Goal: Transaction & Acquisition: Purchase product/service

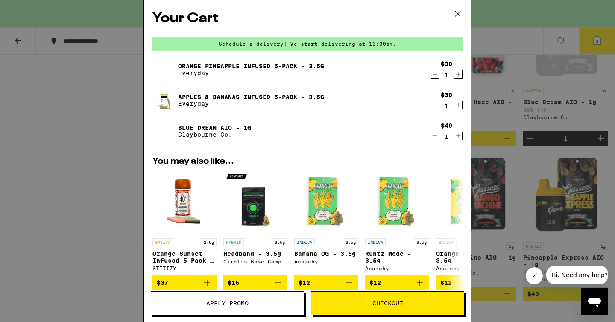
scroll to position [26, 0]
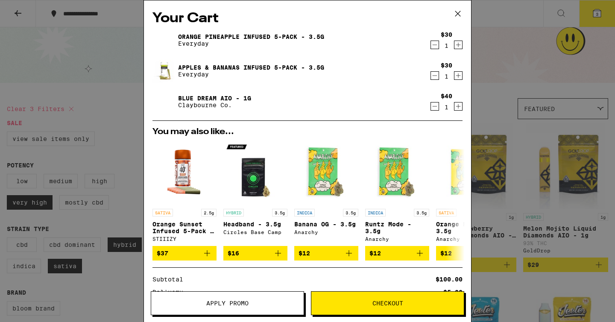
click at [458, 13] on icon at bounding box center [457, 13] width 13 height 13
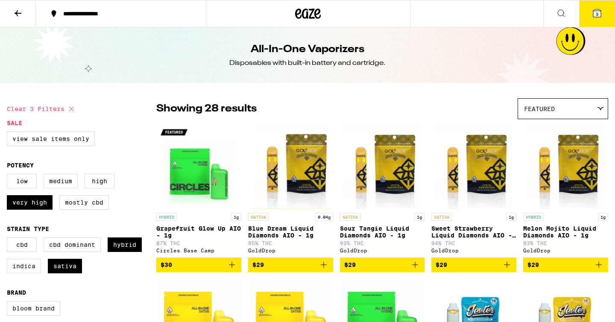
click at [603, 13] on button "3" at bounding box center [597, 13] width 36 height 26
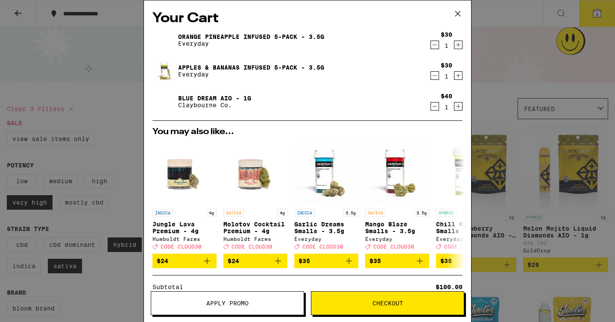
click at [436, 47] on icon "Decrement" at bounding box center [435, 45] width 8 height 10
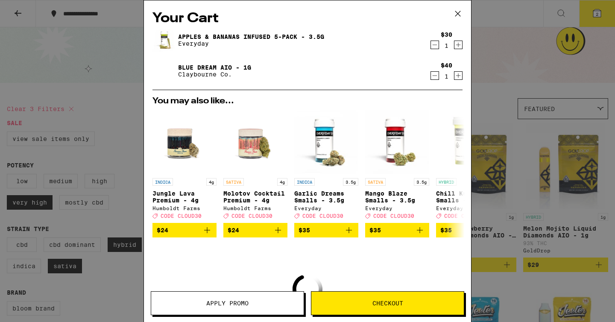
click at [436, 47] on icon "Decrement" at bounding box center [435, 45] width 8 height 10
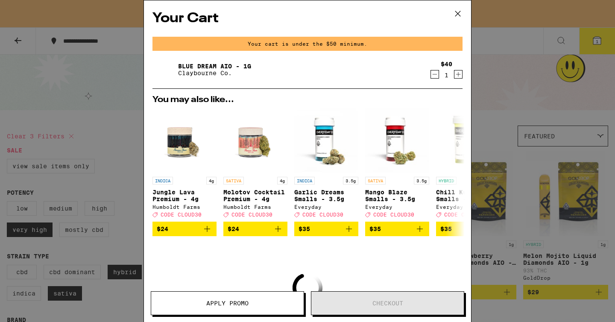
click at [435, 70] on icon "Decrement" at bounding box center [435, 74] width 8 height 10
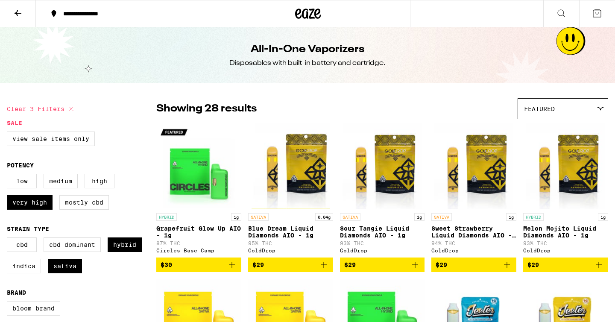
click at [14, 15] on icon at bounding box center [18, 13] width 10 height 10
click at [21, 10] on icon at bounding box center [18, 13] width 10 height 10
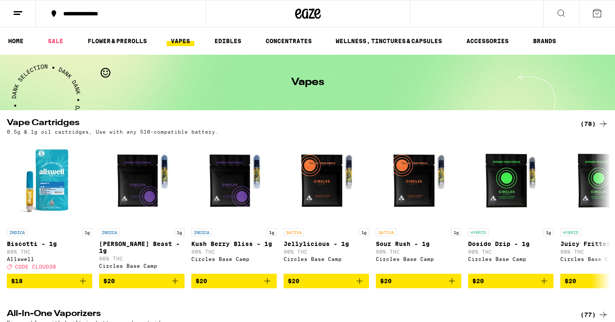
click at [28, 15] on button at bounding box center [18, 13] width 36 height 27
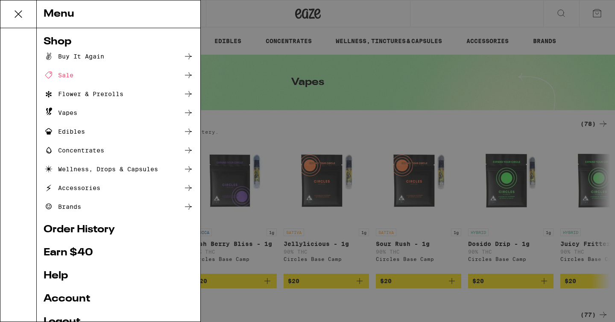
click at [67, 75] on div "Sale" at bounding box center [59, 75] width 30 height 10
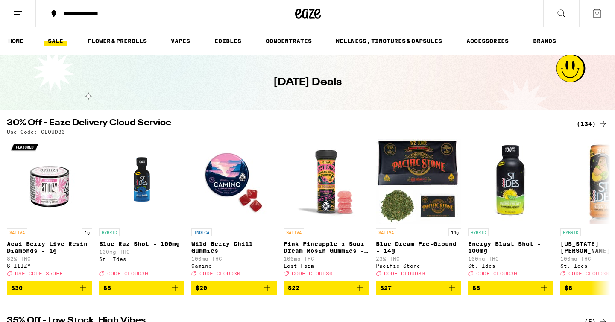
click at [12, 15] on button at bounding box center [18, 13] width 36 height 27
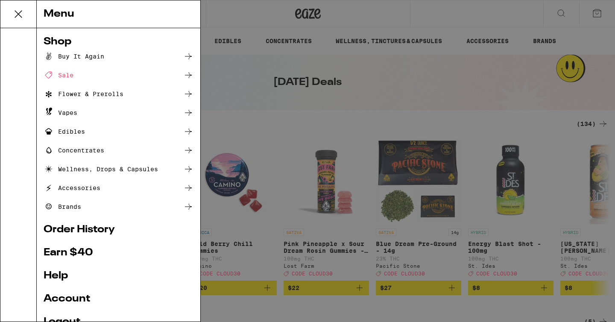
scroll to position [70, 0]
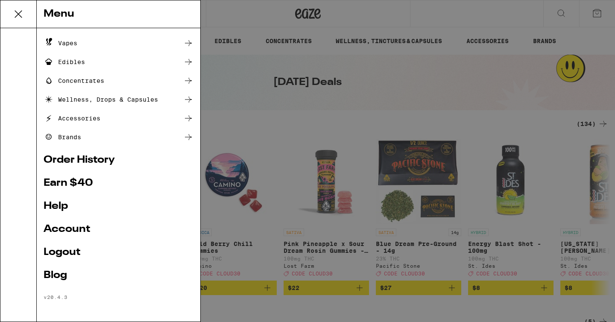
click at [267, 173] on div "Menu Shop Buy It Again Sale Flower & Prerolls Vapes Edibles Concentrates Wellne…" at bounding box center [307, 161] width 615 height 322
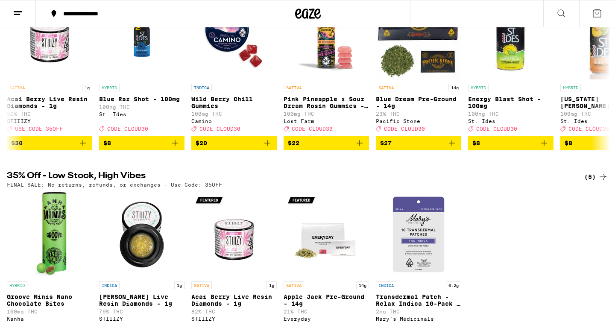
scroll to position [0, 0]
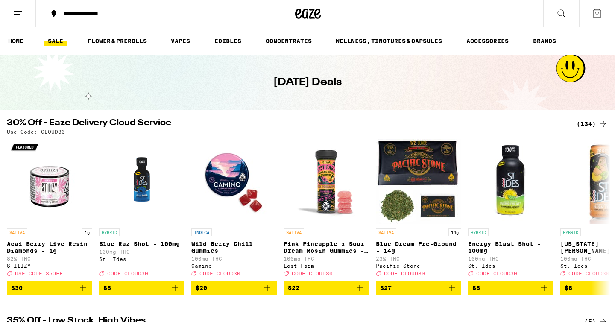
click at [593, 124] on div "(134)" at bounding box center [592, 124] width 32 height 10
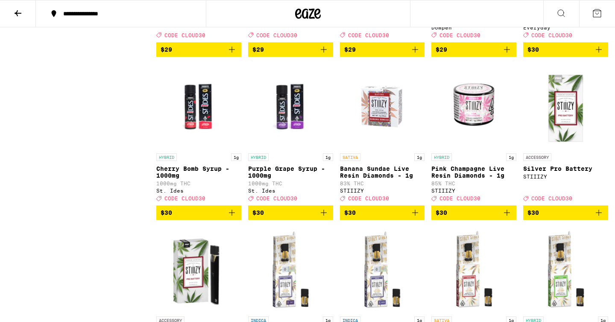
scroll to position [2494, 0]
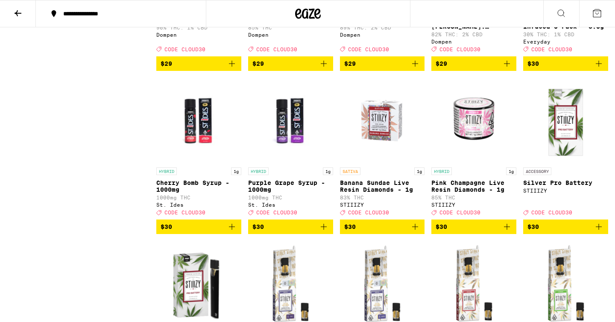
click at [547, 69] on span "$30" at bounding box center [565, 64] width 76 height 10
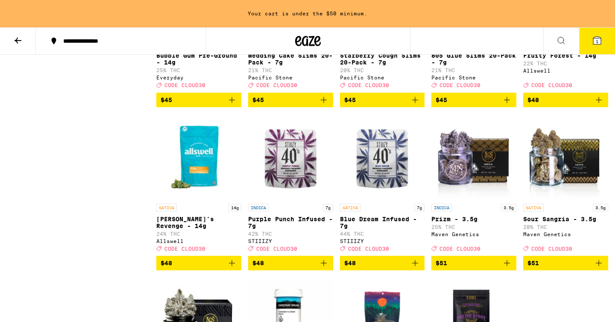
scroll to position [4117, 0]
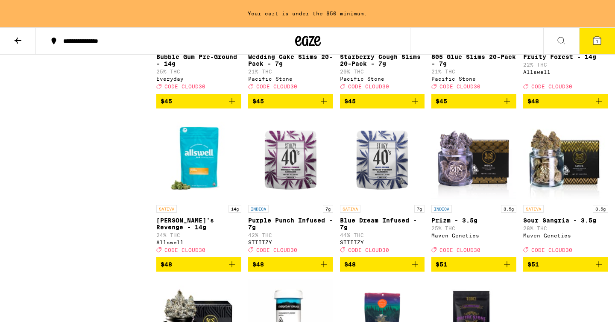
click at [169, 82] on div "Everyday" at bounding box center [198, 79] width 85 height 6
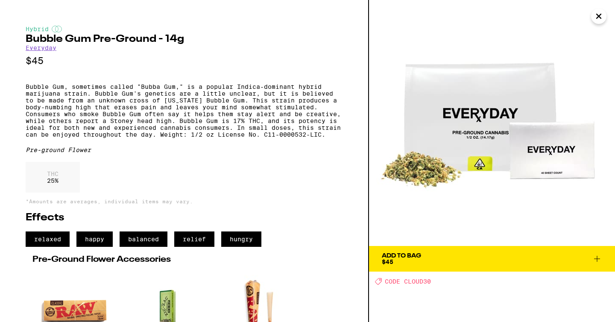
click at [47, 49] on link "Everyday" at bounding box center [41, 47] width 31 height 7
click at [43, 50] on link "Everyday" at bounding box center [41, 47] width 31 height 7
click at [43, 51] on link "Everyday" at bounding box center [41, 47] width 31 height 7
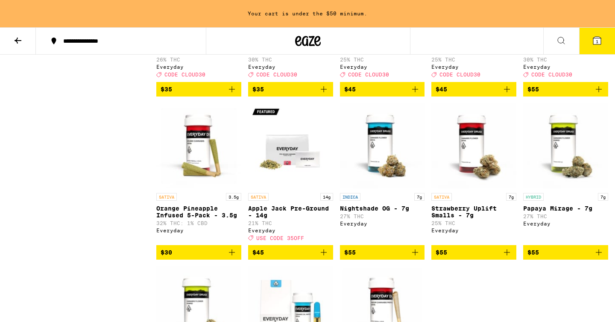
scroll to position [524, 0]
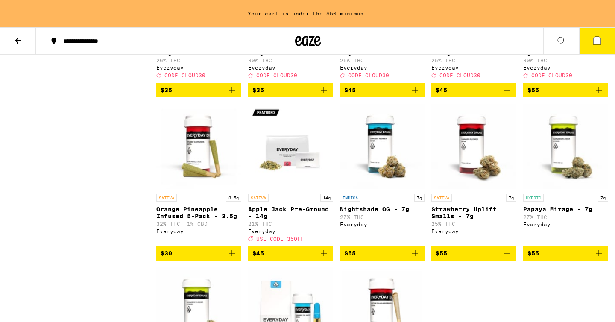
click at [194, 258] on span "$30" at bounding box center [199, 253] width 76 height 10
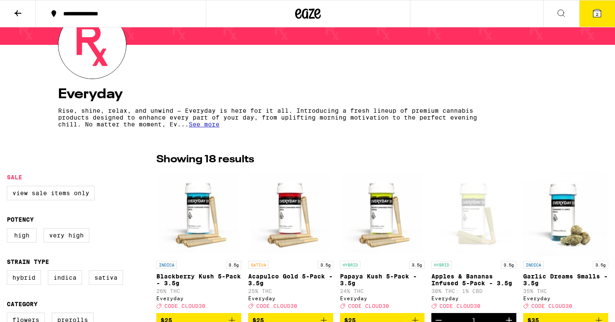
scroll to position [0, 0]
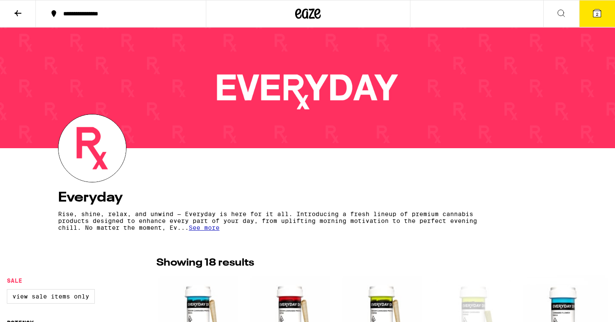
click at [594, 13] on icon at bounding box center [597, 13] width 8 height 8
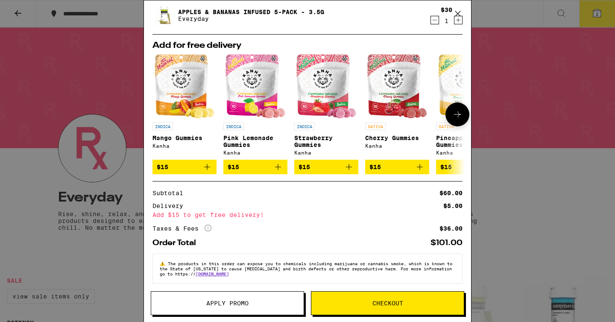
scroll to position [63, 0]
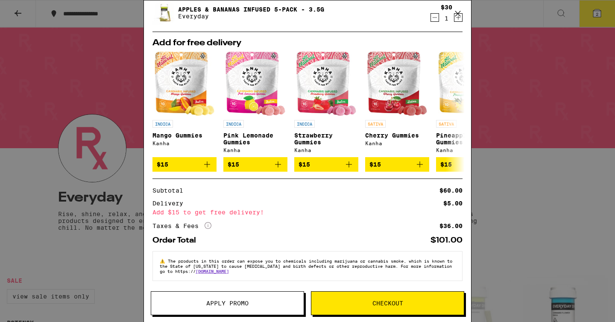
click at [536, 199] on div "Your Cart Orange Pineapple Infused 5-Pack - 3.5g Everyday $30 1 Apples & Banana…" at bounding box center [307, 161] width 615 height 322
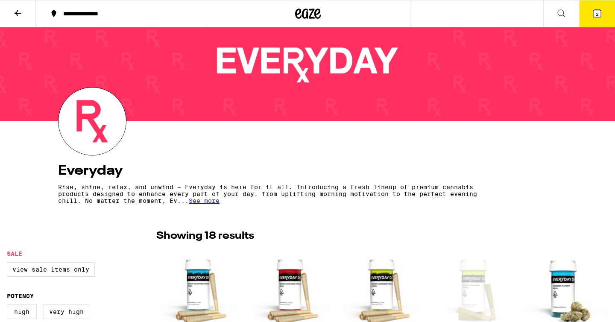
scroll to position [33, 0]
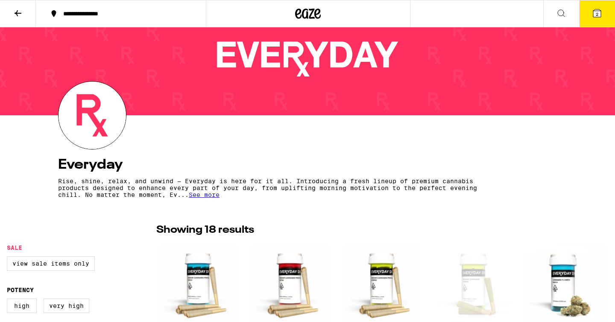
click at [17, 11] on icon at bounding box center [18, 13] width 7 height 6
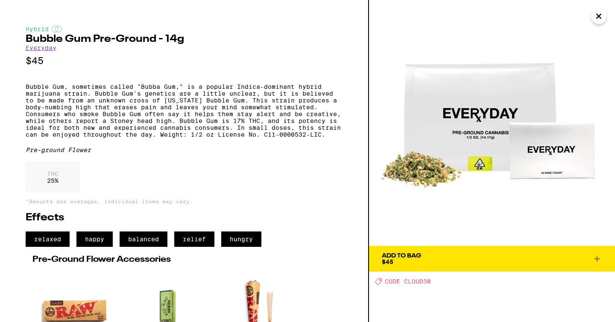
click at [598, 18] on icon "Close" at bounding box center [599, 16] width 10 height 13
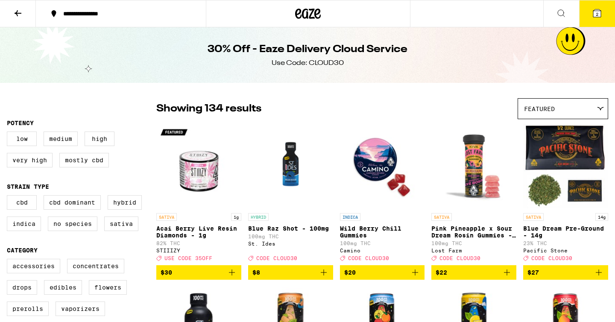
click at [560, 13] on icon at bounding box center [561, 13] width 10 height 10
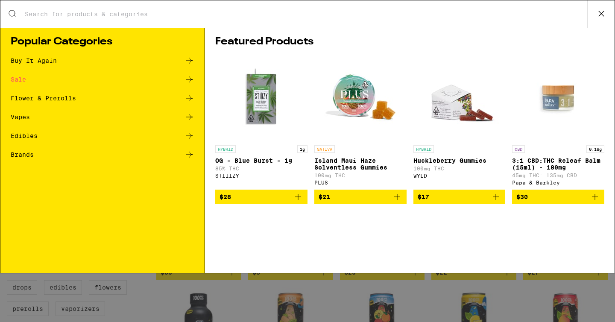
click at [20, 79] on div "Sale" at bounding box center [18, 79] width 15 height 6
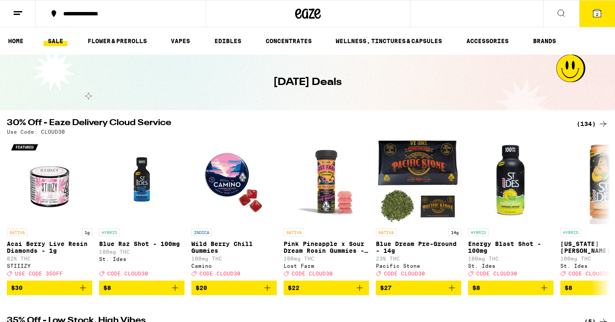
click at [601, 122] on icon at bounding box center [603, 124] width 10 height 10
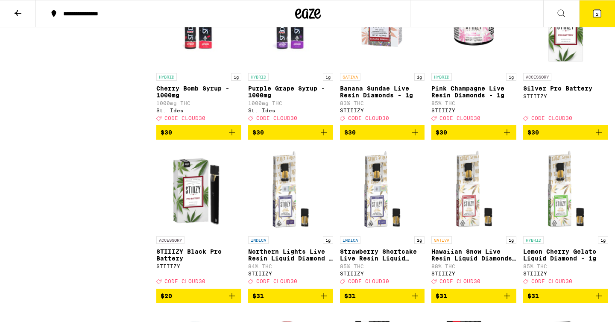
scroll to position [2589, 0]
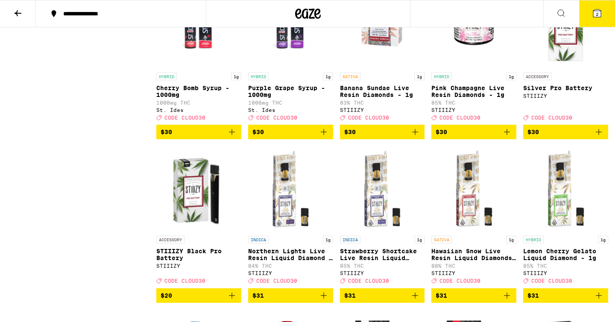
click at [287, 137] on span "$30" at bounding box center [290, 132] width 76 height 10
click at [596, 16] on span "3" at bounding box center [597, 14] width 3 height 5
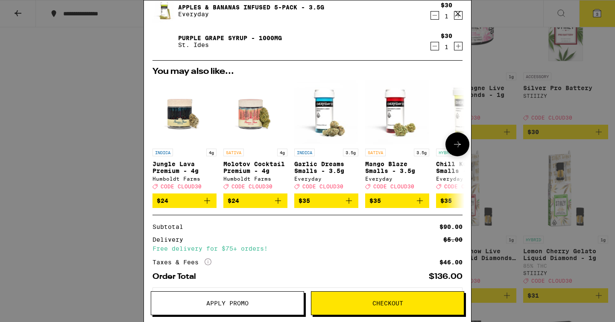
scroll to position [102, 0]
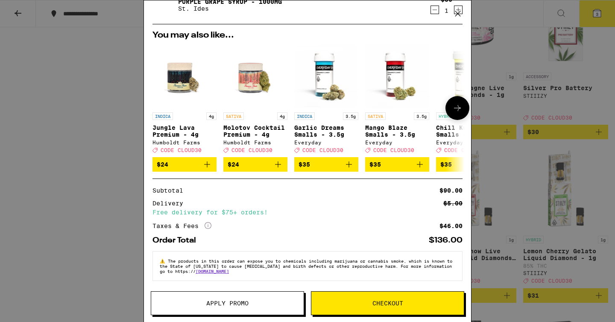
click at [453, 109] on button at bounding box center [457, 108] width 24 height 24
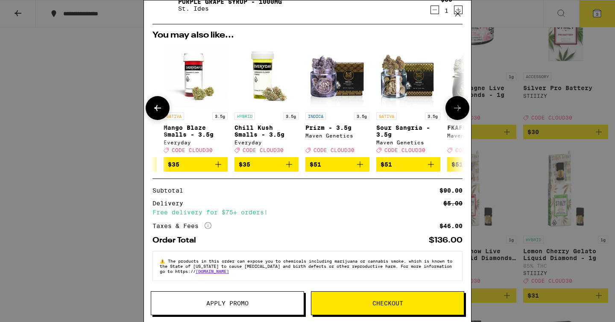
scroll to position [0, 217]
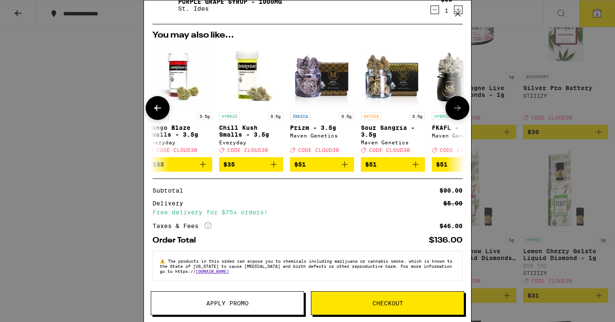
click at [453, 107] on icon at bounding box center [457, 108] width 10 height 10
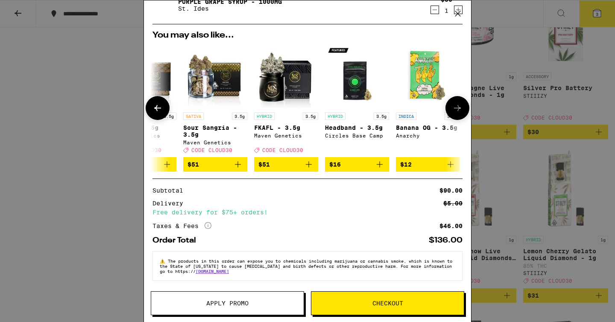
scroll to position [0, 399]
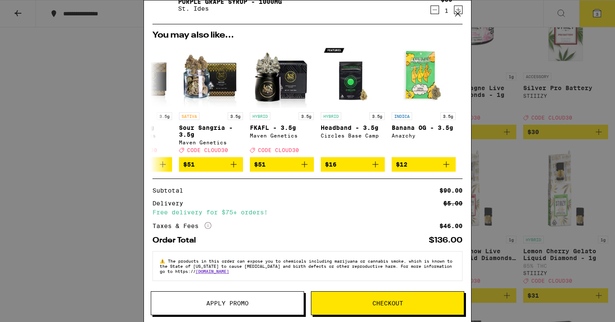
click at [235, 300] on span "Apply Promo" at bounding box center [227, 303] width 42 height 6
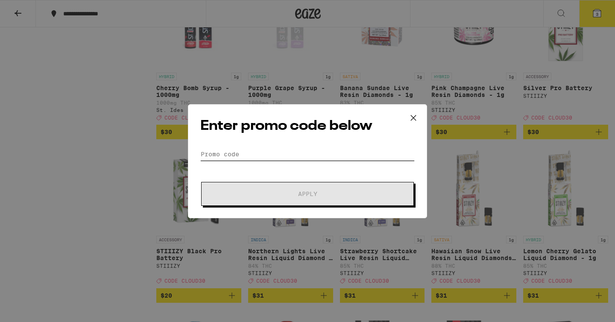
click at [246, 154] on input "Promo Code" at bounding box center [307, 154] width 214 height 13
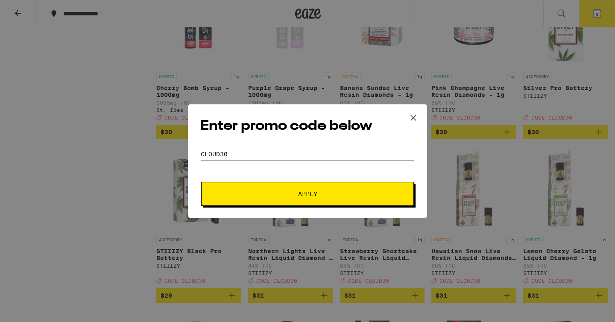
type input "CLOUD30"
click at [293, 195] on span "Apply" at bounding box center [308, 194] width 154 height 6
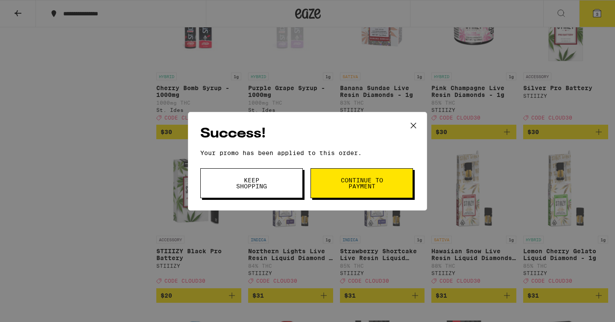
click at [375, 186] on span "Continue to payment" at bounding box center [362, 183] width 44 height 12
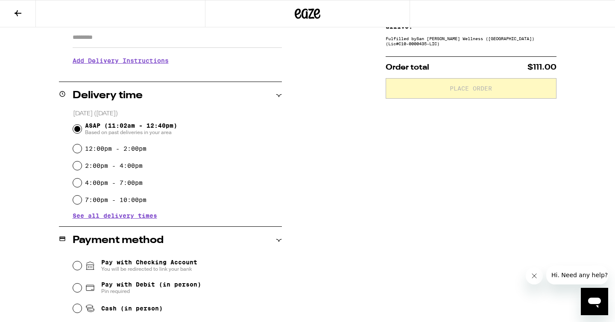
scroll to position [163, 0]
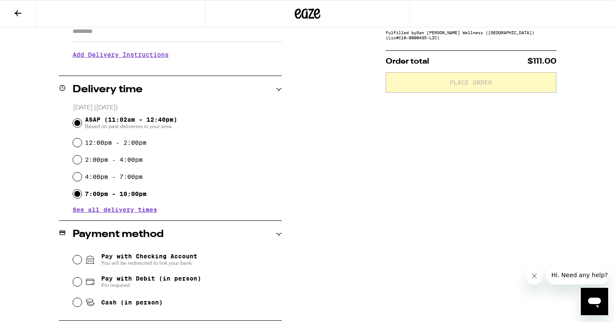
click at [76, 193] on input "7:00pm - 10:00pm" at bounding box center [77, 194] width 9 height 9
radio input "true"
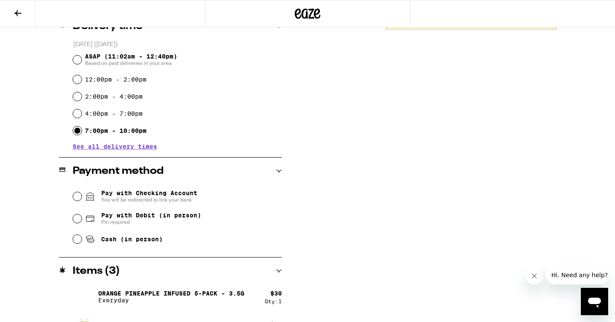
scroll to position [234, 0]
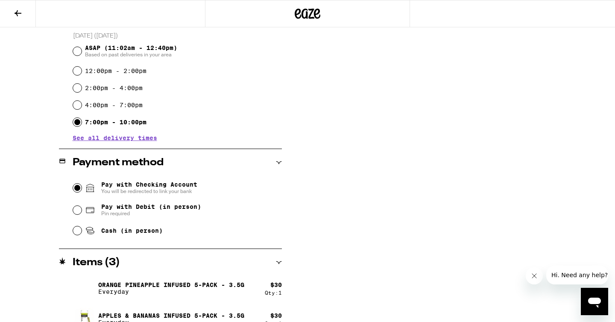
click at [76, 188] on input "Pay with Checking Account You will be redirected to link your bank" at bounding box center [77, 188] width 9 height 9
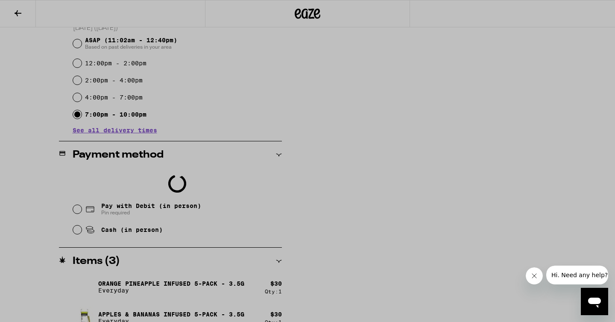
scroll to position [288, 0]
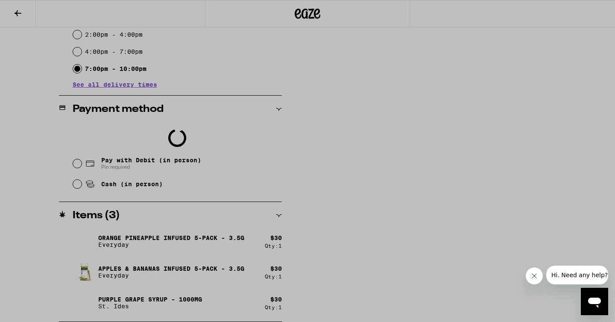
click at [424, 100] on div at bounding box center [307, 161] width 615 height 322
click at [427, 225] on div at bounding box center [307, 161] width 615 height 322
click at [494, 254] on div at bounding box center [307, 161] width 615 height 322
click at [535, 270] on button "Close message from company" at bounding box center [534, 275] width 17 height 17
click at [432, 250] on div at bounding box center [307, 161] width 615 height 322
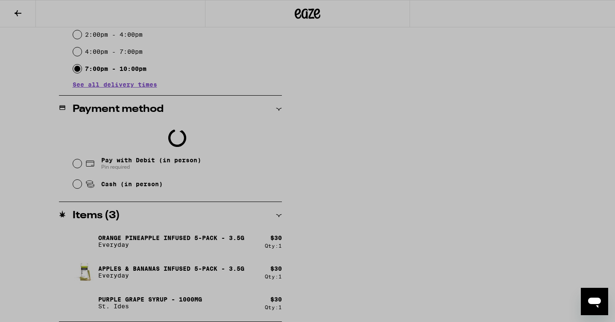
click at [154, 142] on div at bounding box center [307, 161] width 615 height 322
click at [14, 16] on div at bounding box center [307, 161] width 615 height 322
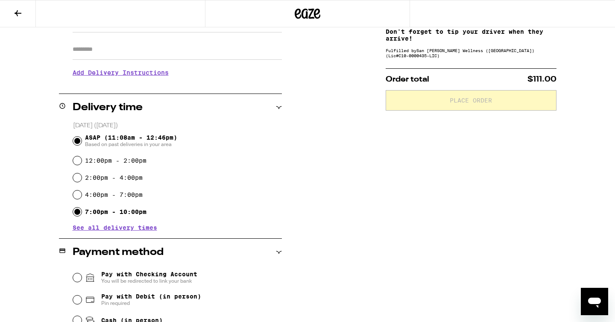
click at [76, 213] on input "7:00pm - 10:00pm" at bounding box center [77, 212] width 9 height 9
radio input "true"
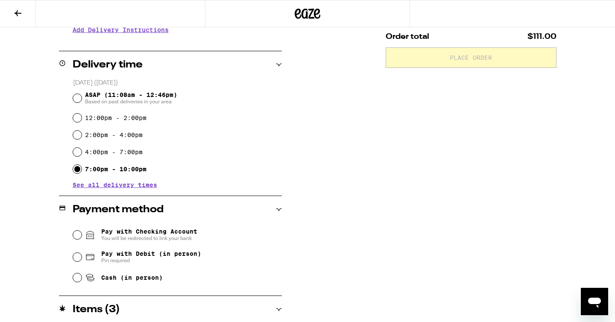
scroll to position [188, 0]
click at [78, 257] on input "Pay with Debit (in person) Pin required" at bounding box center [77, 256] width 9 height 9
radio input "true"
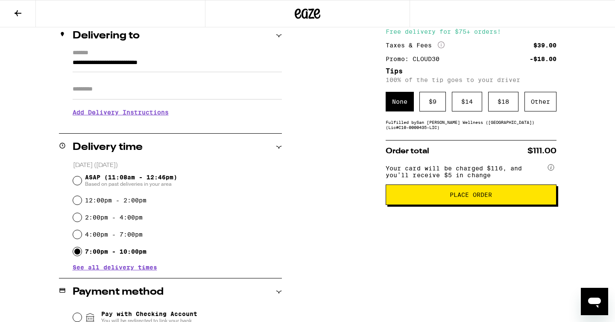
scroll to position [108, 0]
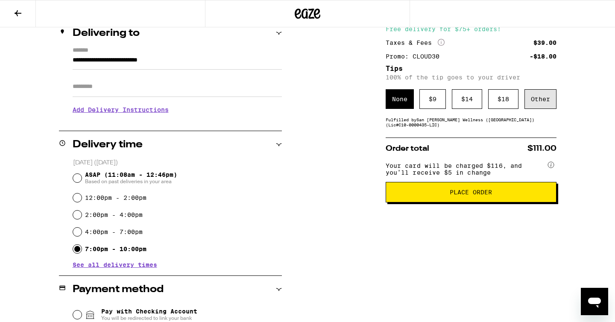
click at [545, 101] on div "Other" at bounding box center [540, 99] width 32 height 20
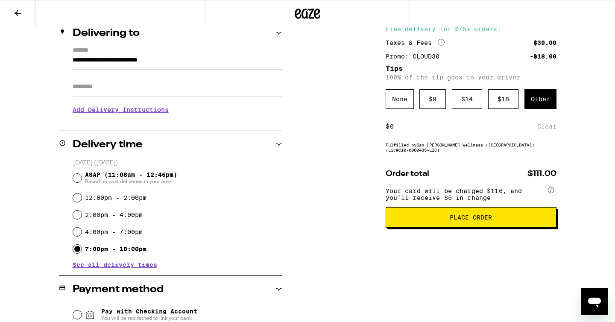
click at [439, 130] on input at bounding box center [463, 127] width 148 height 8
type input "5"
click at [308, 220] on div "**********" at bounding box center [307, 246] width 615 height 500
click at [547, 130] on div "Save" at bounding box center [548, 126] width 15 height 19
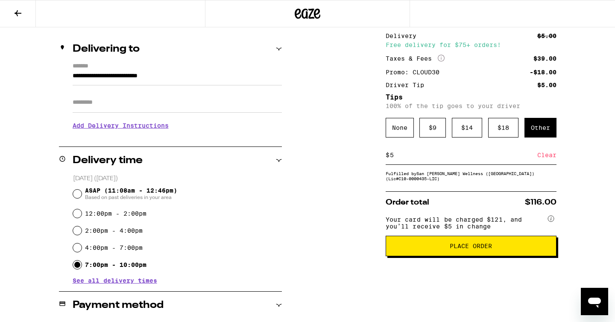
scroll to position [0, 0]
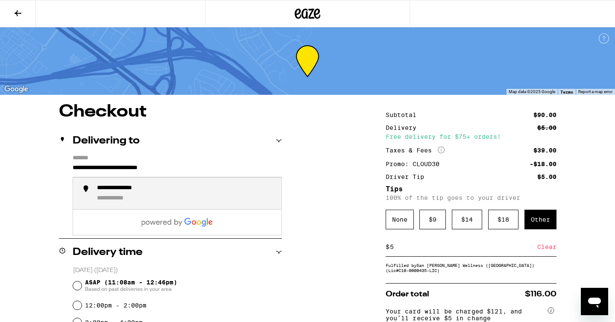
click at [199, 168] on input "**********" at bounding box center [177, 170] width 209 height 15
click at [191, 200] on div "**********" at bounding box center [186, 193] width 178 height 18
type input "**********"
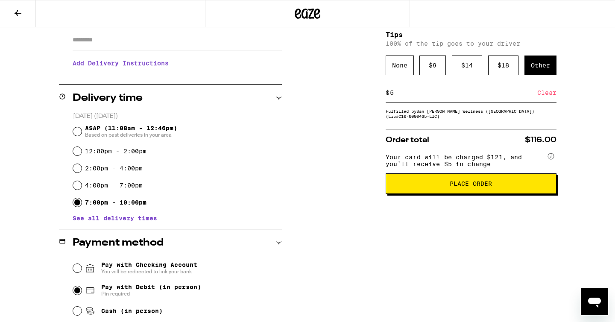
scroll to position [155, 0]
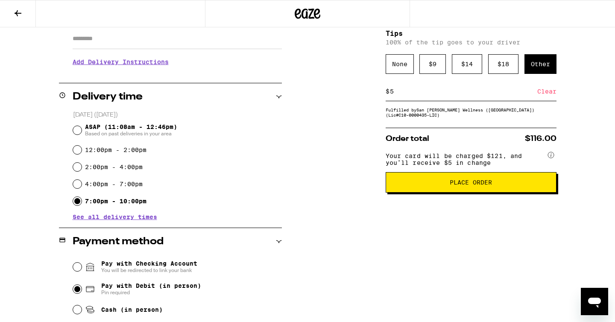
click at [162, 64] on h3 "Add Delivery Instructions" at bounding box center [177, 62] width 209 height 20
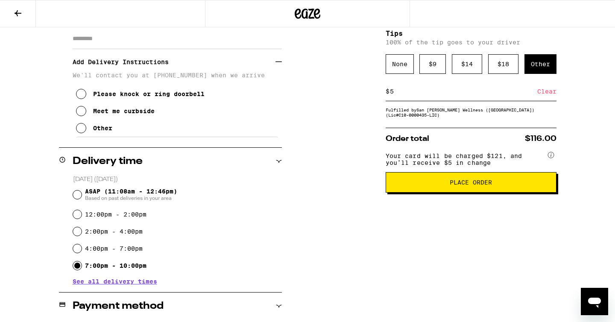
click at [140, 114] on div "Meet me curbside" at bounding box center [123, 111] width 61 height 7
click at [349, 157] on div "**********" at bounding box center [307, 230] width 615 height 565
click at [278, 62] on icon at bounding box center [278, 61] width 6 height 0
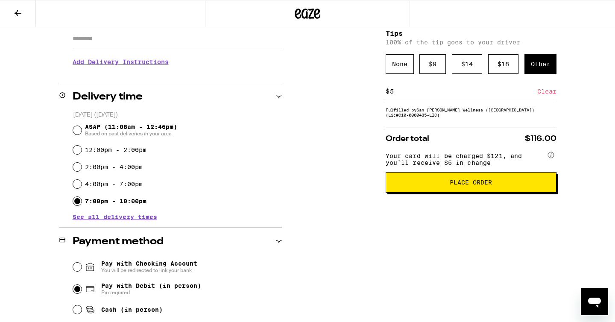
click at [278, 65] on h3 "Add Delivery Instructions" at bounding box center [177, 62] width 209 height 20
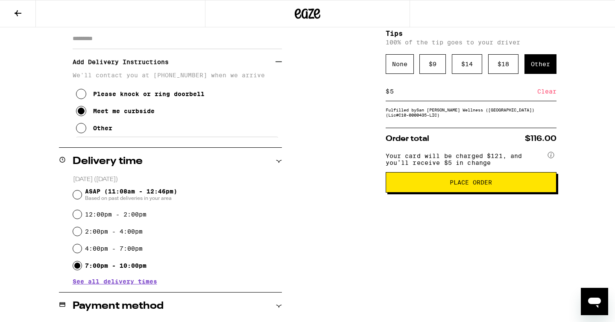
click at [273, 66] on h3 "Add Delivery Instructions" at bounding box center [174, 62] width 203 height 20
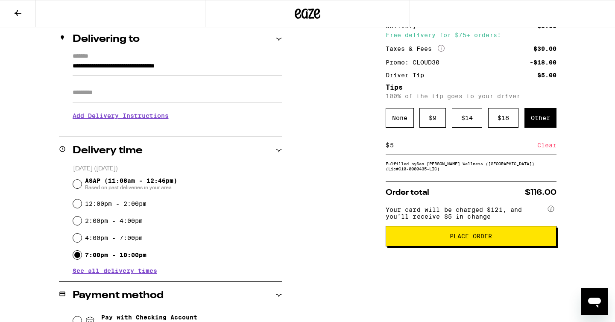
scroll to position [103, 0]
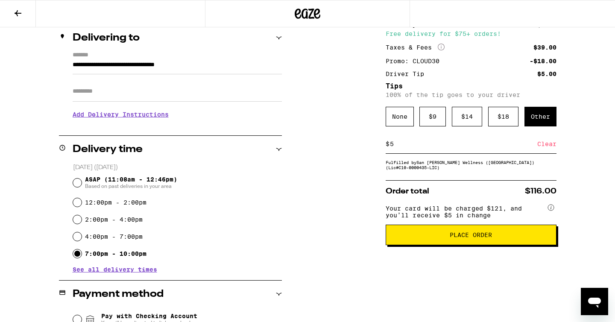
click at [453, 245] on button "Place Order" at bounding box center [471, 235] width 171 height 20
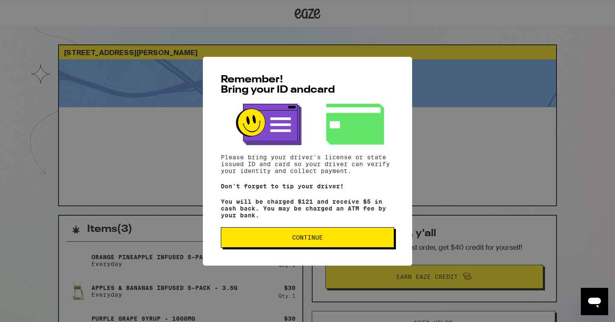
click at [357, 240] on span "Continue" at bounding box center [307, 237] width 159 height 6
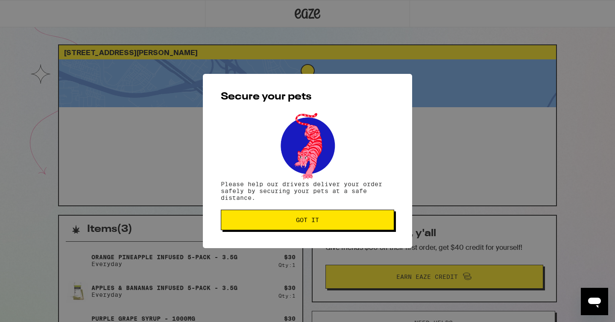
click at [322, 221] on span "Got it" at bounding box center [307, 220] width 159 height 6
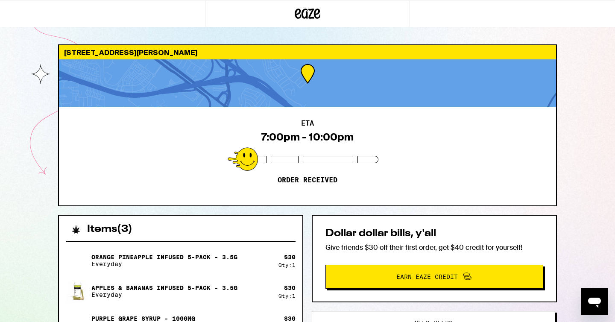
click at [509, 149] on div "ETA 7:00pm - 10:00pm Order received" at bounding box center [307, 156] width 497 height 98
click at [383, 176] on div "ETA 7:00pm - 10:00pm Order received" at bounding box center [307, 156] width 497 height 98
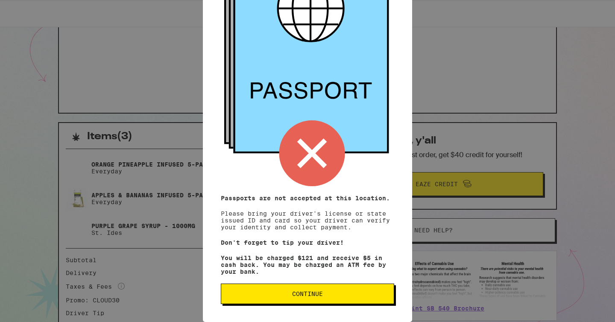
scroll to position [195, 0]
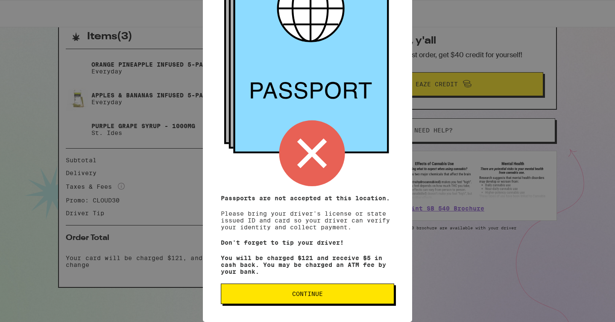
click at [326, 300] on button "Continue" at bounding box center [307, 294] width 173 height 20
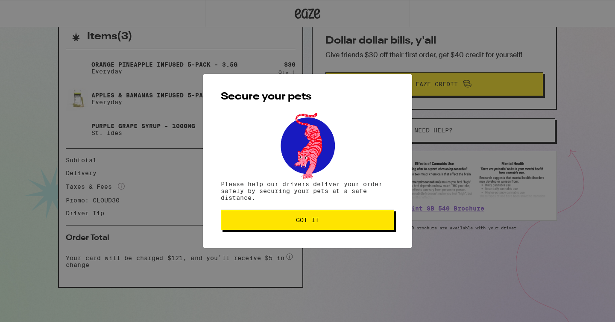
scroll to position [0, 0]
click at [344, 223] on span "Got it" at bounding box center [307, 220] width 159 height 6
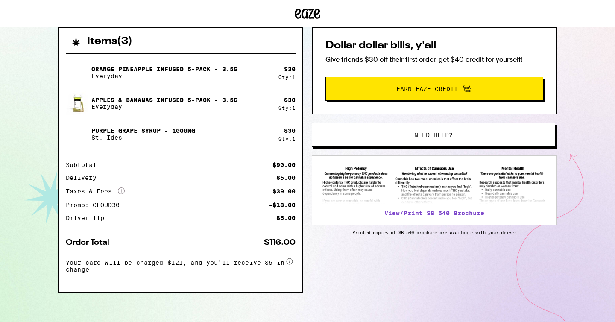
scroll to position [193, 0]
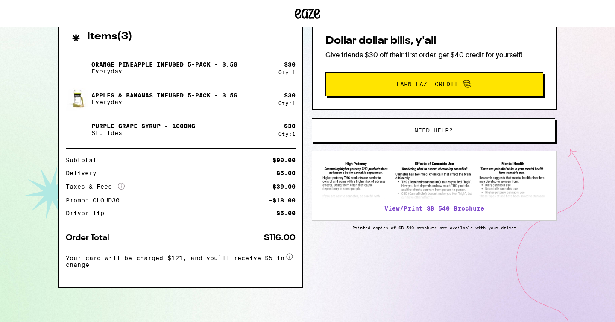
click at [326, 279] on div "Items ( 3 ) Orange Pineapple Infused 5-Pack - 3.5g Everyday $ 30 Qty: 1 Apples …" at bounding box center [307, 172] width 499 height 300
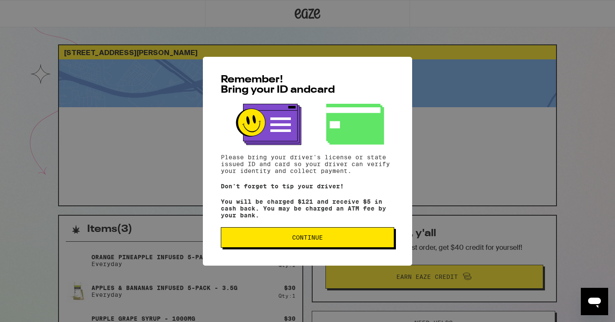
click at [304, 254] on div "Remember! Bring your ID and card Please bring your driver's license or state is…" at bounding box center [307, 161] width 209 height 209
click at [306, 240] on span "Continue" at bounding box center [307, 237] width 31 height 6
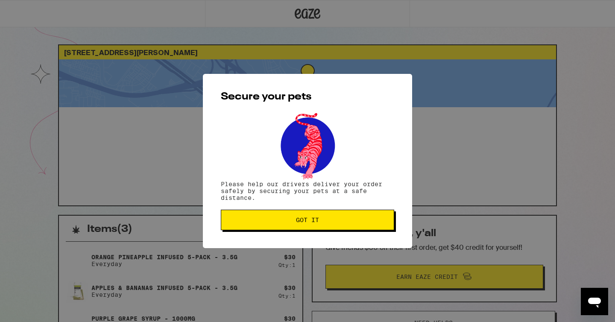
click at [306, 226] on button "Got it" at bounding box center [307, 220] width 173 height 20
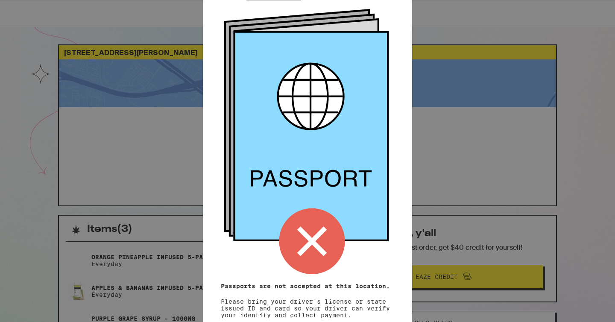
scroll to position [92, 0]
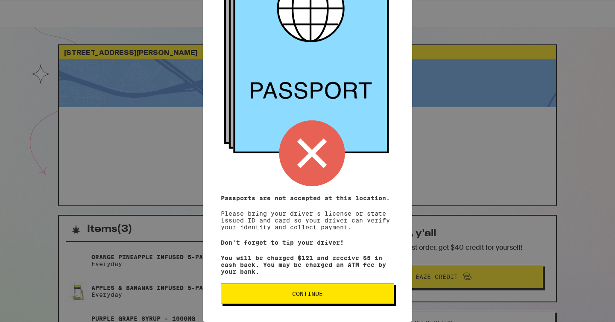
click at [338, 297] on button "Continue" at bounding box center [307, 294] width 173 height 20
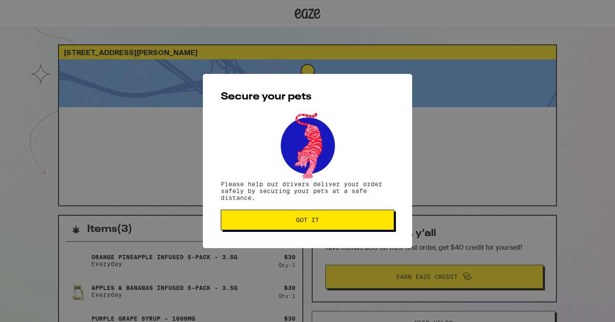
click at [353, 222] on span "Got it" at bounding box center [307, 220] width 159 height 6
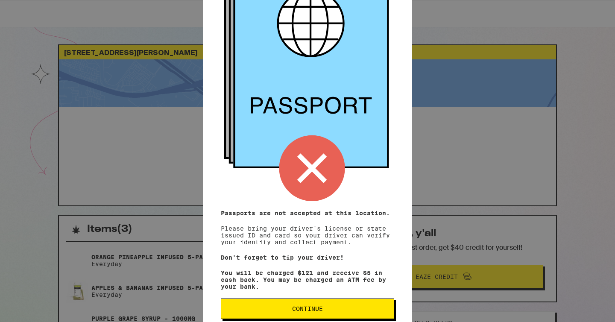
scroll to position [92, 0]
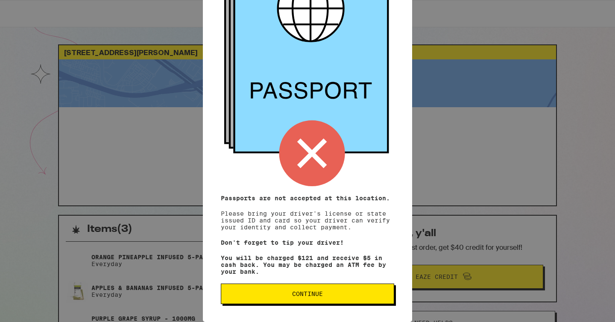
click at [323, 295] on span "Continue" at bounding box center [307, 294] width 159 height 6
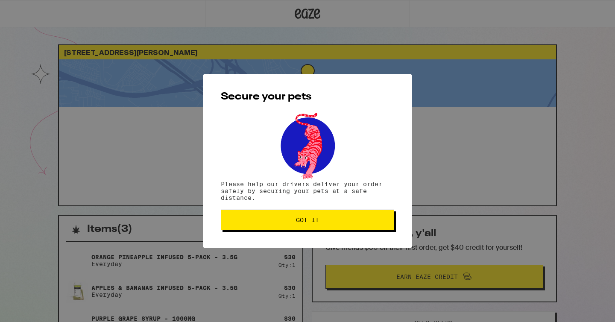
click at [320, 217] on button "Got it" at bounding box center [307, 220] width 173 height 20
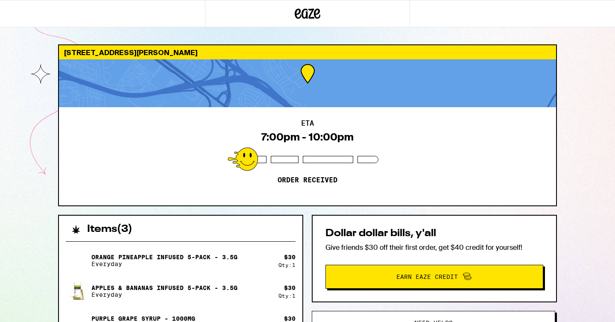
click at [305, 144] on div "ETA 7:00pm - 10:00pm Order received" at bounding box center [307, 156] width 497 height 98
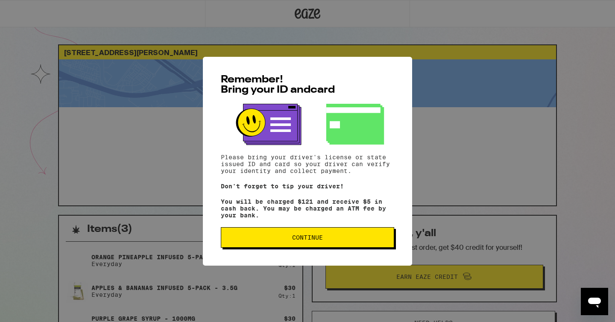
click at [316, 248] on button "Continue" at bounding box center [307, 237] width 173 height 20
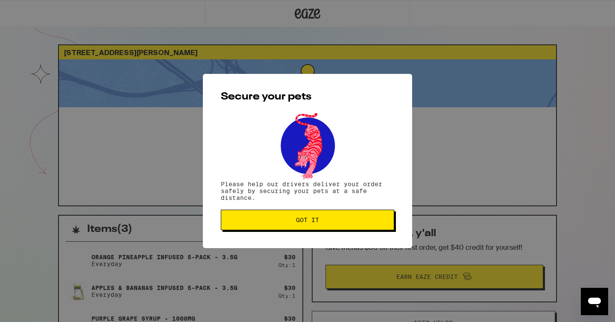
click at [321, 218] on button "Got it" at bounding box center [307, 220] width 173 height 20
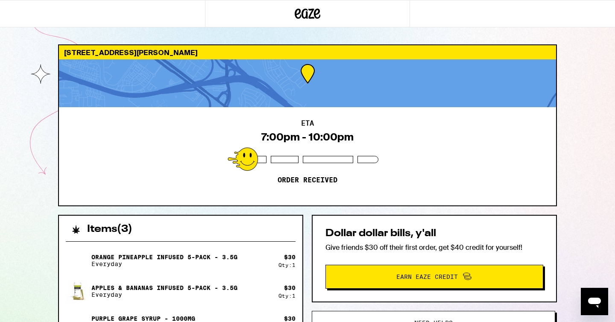
scroll to position [52, 0]
click at [602, 310] on div "Open messaging window" at bounding box center [595, 302] width 26 height 26
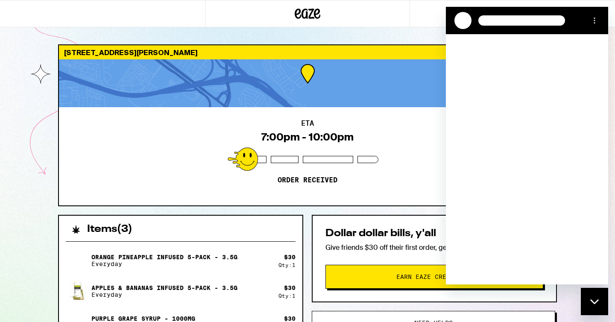
scroll to position [0, 0]
click at [359, 149] on div "ETA 7:00pm - 10:00pm Order received" at bounding box center [307, 156] width 497 height 98
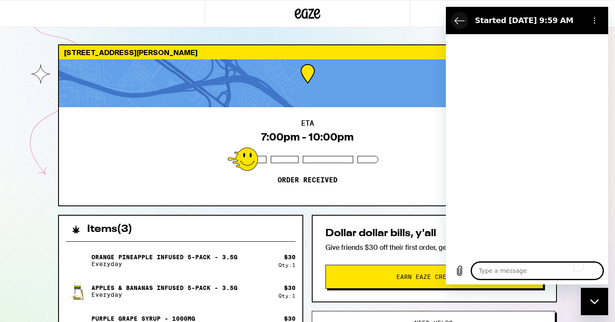
type textarea "x"
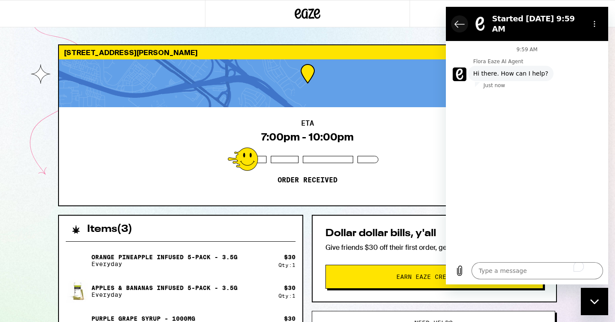
click at [461, 19] on icon "Back to the conversation list" at bounding box center [459, 24] width 10 height 10
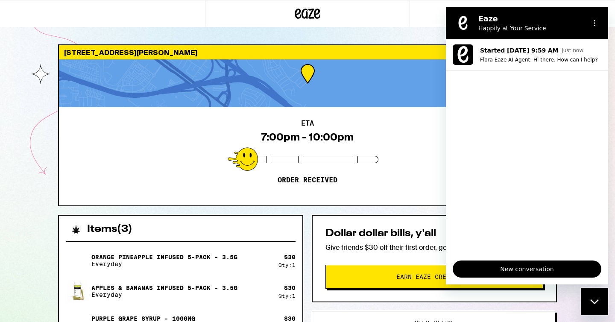
click at [385, 25] on div at bounding box center [307, 13] width 205 height 27
click at [412, 34] on div "[STREET_ADDRESS][PERSON_NAME] 7:00pm - 10:00pm Order received Items ( 3 ) Orang…" at bounding box center [307, 257] width 615 height 515
click at [83, 115] on div "ETA 7:00pm - 10:00pm Order received" at bounding box center [307, 156] width 497 height 98
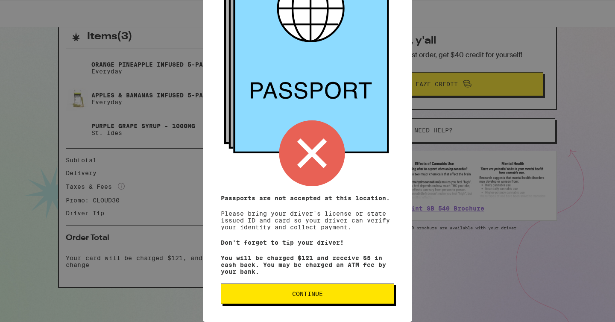
scroll to position [89, 0]
click at [356, 296] on span "Continue" at bounding box center [307, 294] width 159 height 6
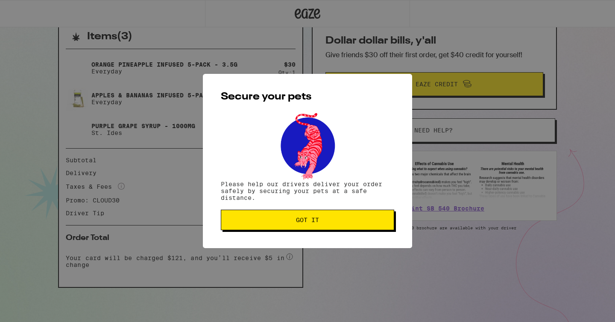
scroll to position [0, 0]
click at [338, 228] on button "Got it" at bounding box center [307, 220] width 173 height 20
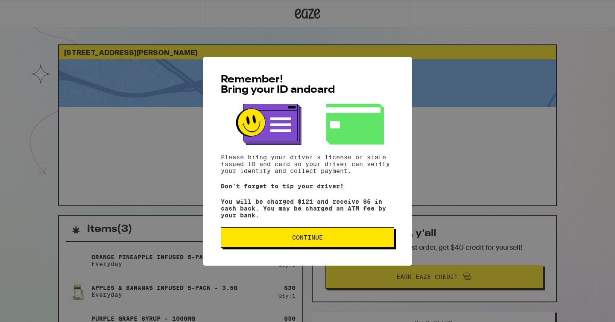
click at [263, 240] on span "Continue" at bounding box center [307, 237] width 159 height 6
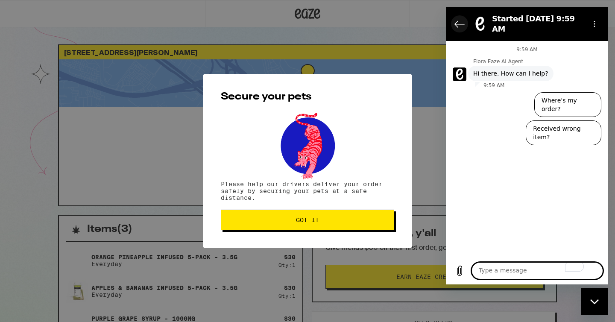
click at [461, 23] on icon "Back to the conversation list" at bounding box center [459, 24] width 10 height 10
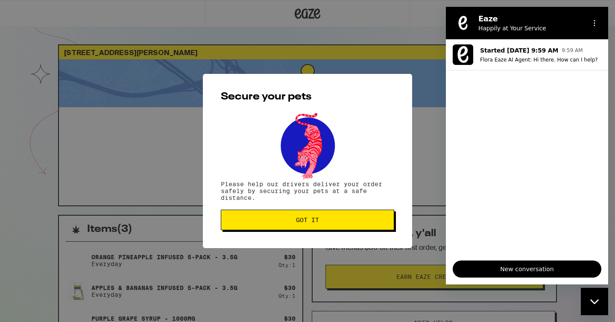
click at [341, 214] on button "Got it" at bounding box center [307, 220] width 173 height 20
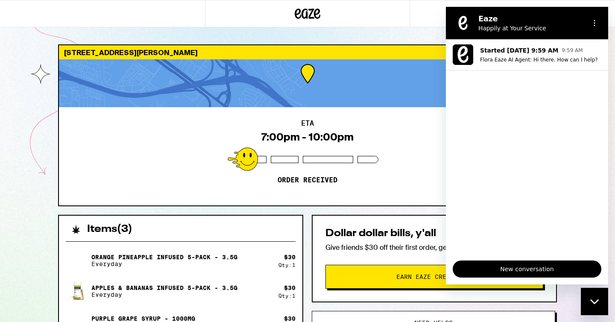
click at [599, 298] on div "Close messaging window" at bounding box center [595, 302] width 26 height 26
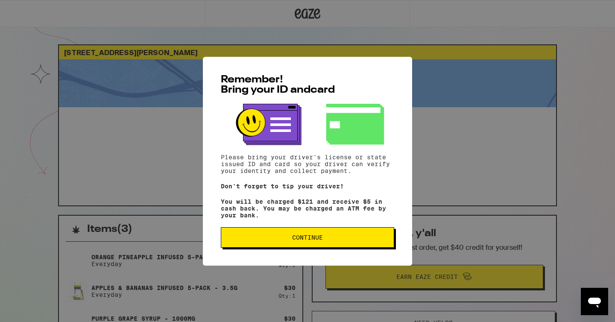
click at [270, 239] on span "Continue" at bounding box center [307, 237] width 159 height 6
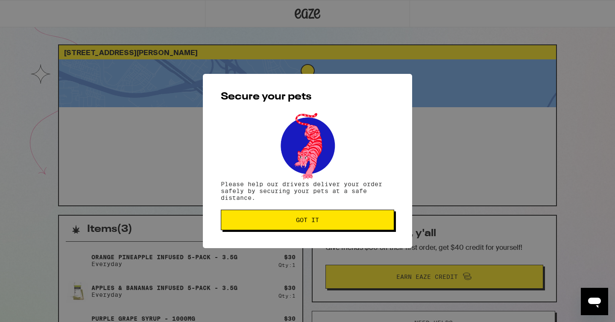
click at [288, 226] on button "Got it" at bounding box center [307, 220] width 173 height 20
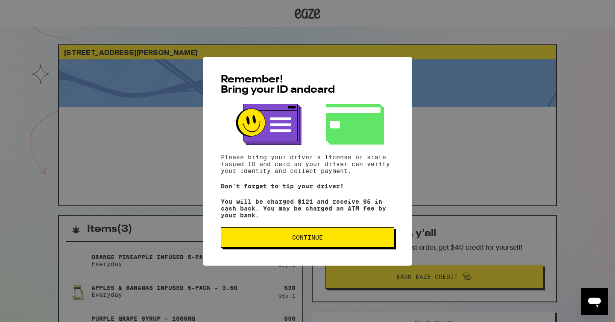
click at [302, 248] on button "Continue" at bounding box center [307, 237] width 173 height 20
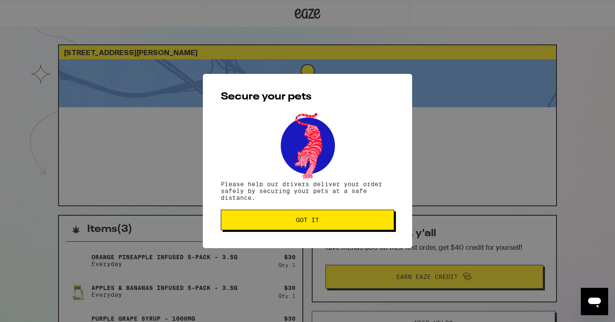
click at [294, 223] on span "Got it" at bounding box center [307, 220] width 159 height 6
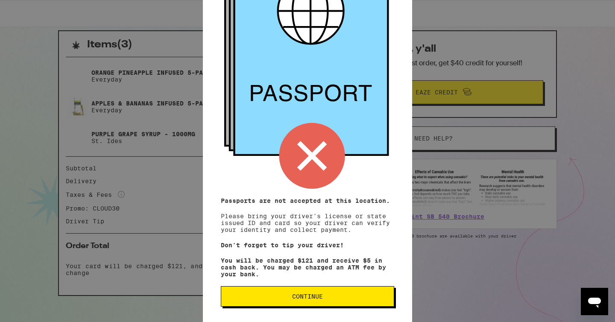
scroll to position [86, 0]
click at [312, 294] on button "Continue" at bounding box center [307, 296] width 173 height 20
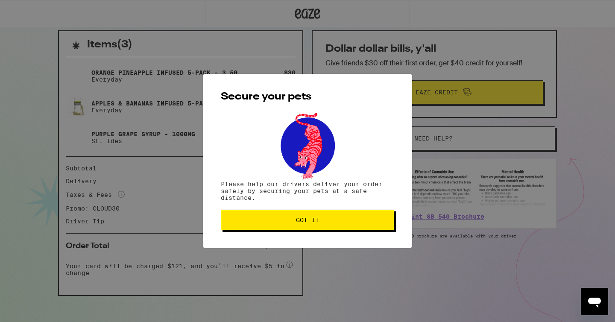
scroll to position [0, 0]
click at [314, 222] on span "Got it" at bounding box center [307, 220] width 23 height 6
